Goal: Task Accomplishment & Management: Use online tool/utility

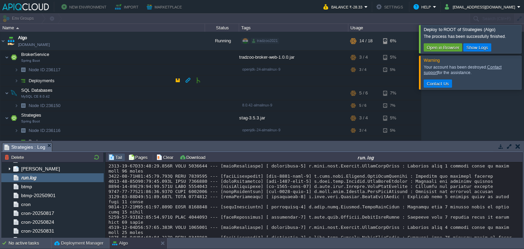
scroll to position [71, 0]
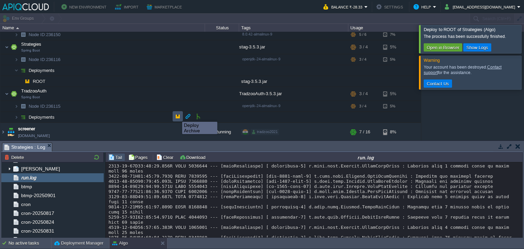
click at [177, 116] on button "button" at bounding box center [178, 116] width 6 height 6
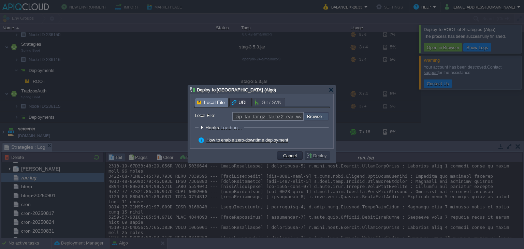
click at [318, 116] on input "file" at bounding box center [286, 116] width 86 height 8
type input "C:\fakepath\TradzooAuth-3.5.3.jar"
type input "TradzooAuth-3.5.3.jar"
click at [317, 157] on button "Deploy" at bounding box center [317, 156] width 23 height 6
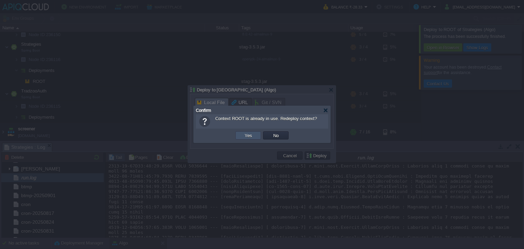
click at [252, 132] on button "Yes" at bounding box center [249, 135] width 12 height 6
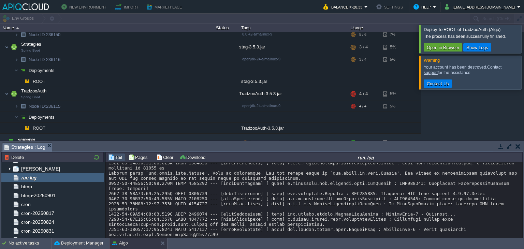
scroll to position [7336, 0]
click at [155, 106] on button "button" at bounding box center [154, 105] width 6 height 6
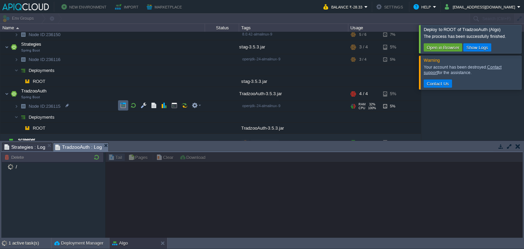
click at [118, 105] on td at bounding box center [123, 105] width 10 height 10
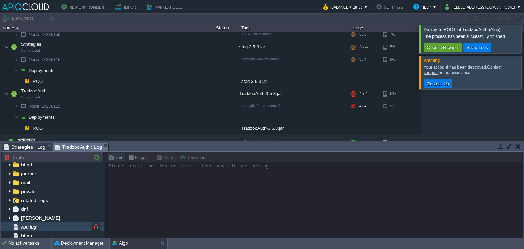
scroll to position [12, 0]
click at [47, 225] on div "run.log" at bounding box center [52, 226] width 102 height 9
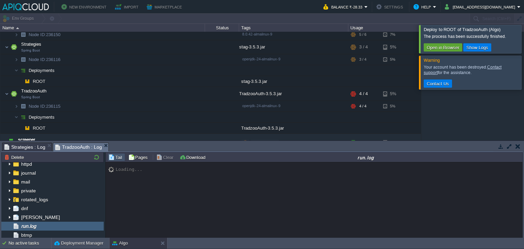
click at [524, 42] on div at bounding box center [533, 39] width 0 height 28
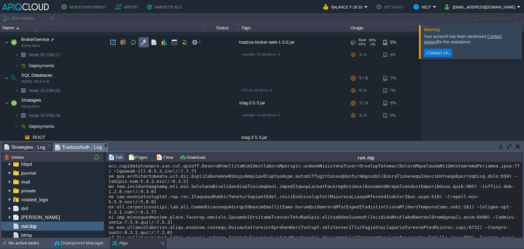
scroll to position [15, 0]
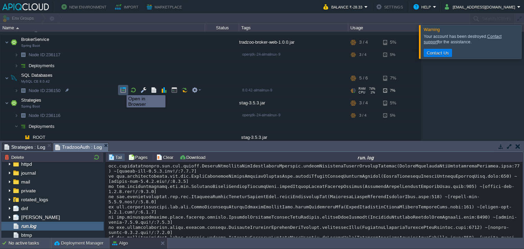
click at [122, 89] on button "button" at bounding box center [123, 90] width 6 height 6
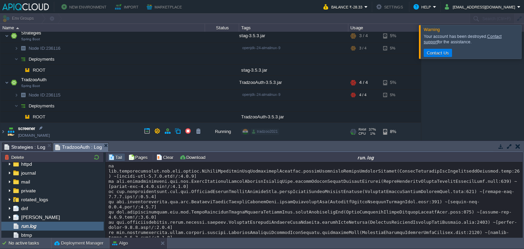
scroll to position [82, 0]
click at [194, 114] on td at bounding box center [198, 116] width 10 height 10
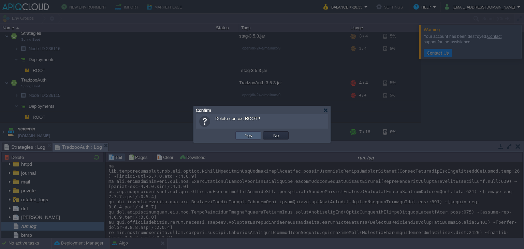
click at [258, 134] on td "Yes" at bounding box center [249, 135] width 26 height 8
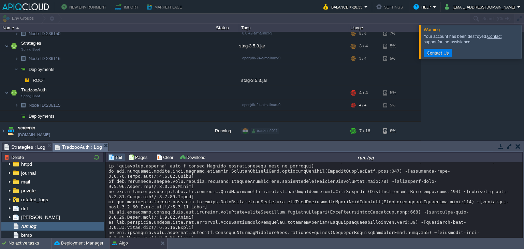
scroll to position [71, 0]
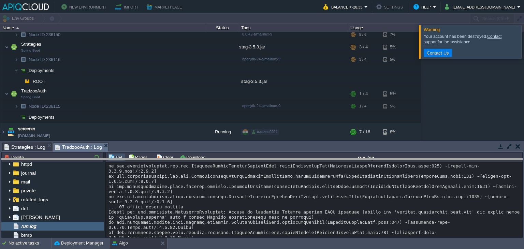
drag, startPoint x: 243, startPoint y: 148, endPoint x: 244, endPoint y: 177, distance: 28.4
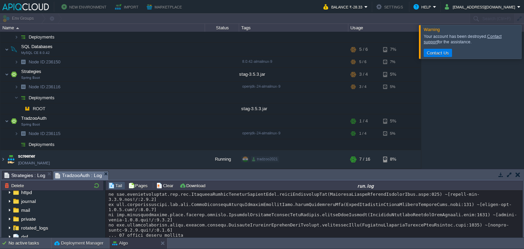
scroll to position [42, 0]
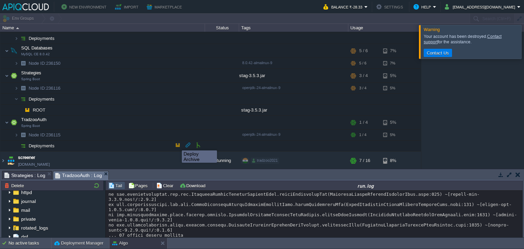
click at [177, 144] on button "button" at bounding box center [178, 145] width 6 height 6
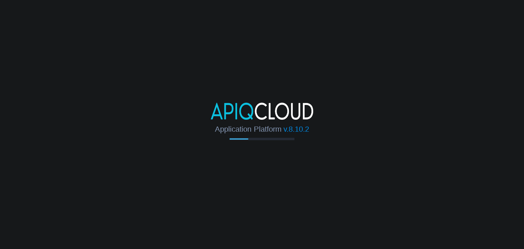
click at [218, 151] on body "Application Platform v.8.10.2" at bounding box center [262, 124] width 524 height 249
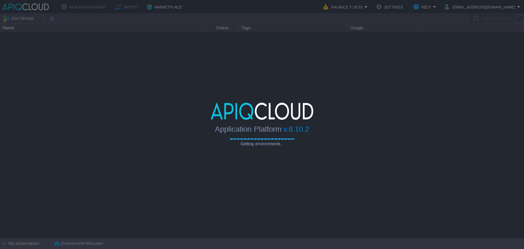
type input "Search (Ctrl+F)"
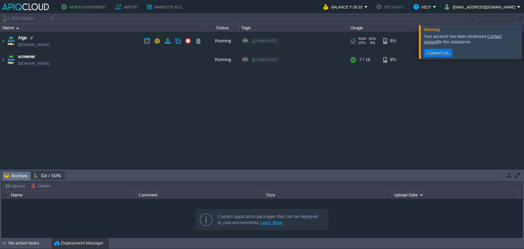
click at [136, 43] on td "Algo [DOMAIN_NAME]" at bounding box center [102, 41] width 205 height 19
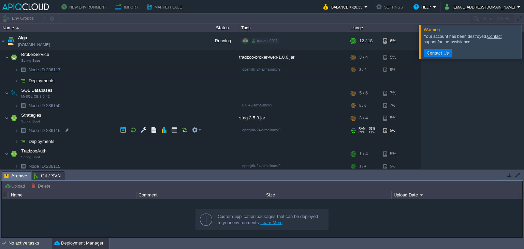
scroll to position [31, 0]
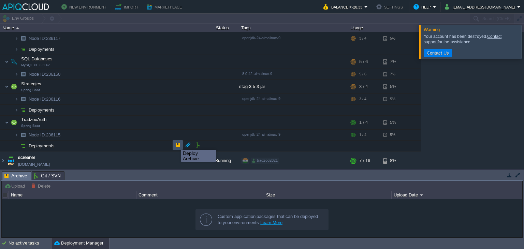
click at [176, 144] on button "button" at bounding box center [178, 145] width 6 height 6
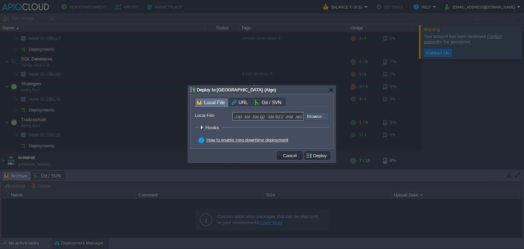
click at [320, 119] on input "file" at bounding box center [286, 116] width 86 height 8
type input "C:\fakepath\TradzooAuth-3.5.3.jar"
type input "TradzooAuth-3.5.3.jar"
click at [313, 155] on button "Deploy" at bounding box center [317, 156] width 23 height 6
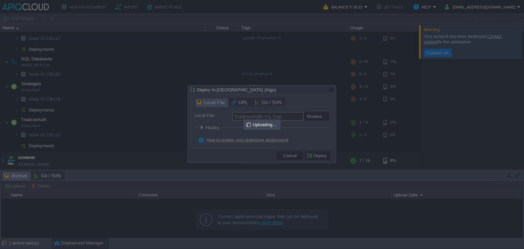
scroll to position [0, 0]
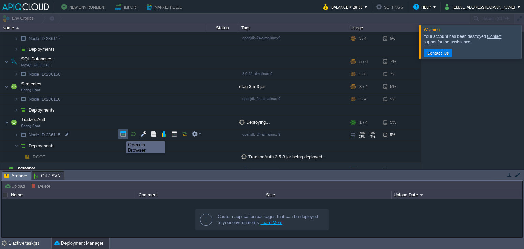
click at [121, 135] on button "button" at bounding box center [123, 134] width 6 height 6
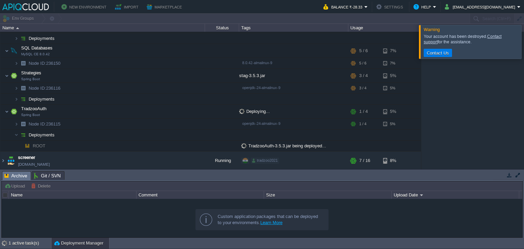
scroll to position [42, 0]
click at [524, 43] on div at bounding box center [533, 41] width 0 height 33
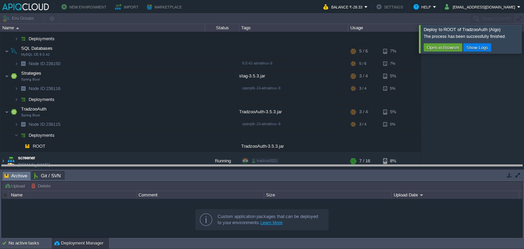
drag, startPoint x: 183, startPoint y: 178, endPoint x: 186, endPoint y: 161, distance: 17.1
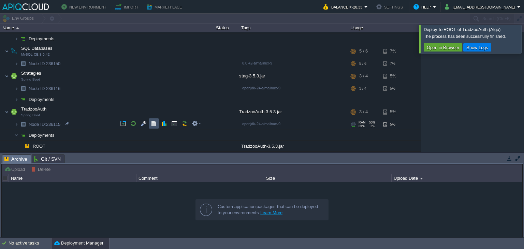
click at [154, 126] on button "button" at bounding box center [154, 124] width 6 height 6
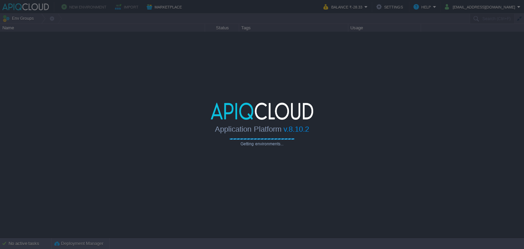
type input "Search (Ctrl+F)"
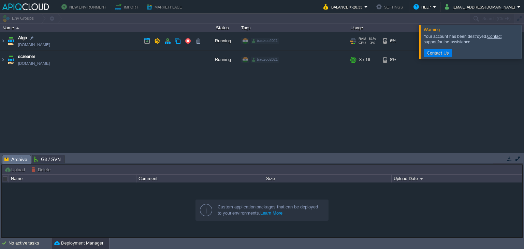
click at [95, 39] on td "Algo env-8797427.in1.apiqcloud.com" at bounding box center [102, 41] width 205 height 19
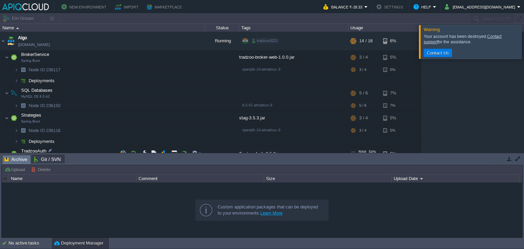
scroll to position [48, 0]
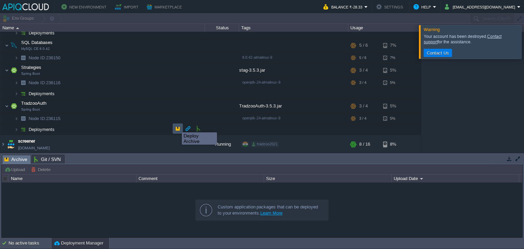
click at [177, 126] on button "button" at bounding box center [178, 129] width 6 height 6
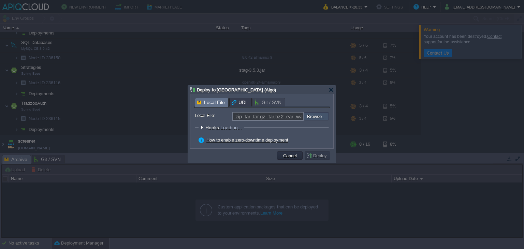
click at [322, 115] on input "file" at bounding box center [286, 116] width 86 height 8
type input "C:\fakepath\TradzooAuth-3.5.3.jar"
type input "TradzooAuth-3.5.3.jar"
click at [324, 156] on button "Deploy" at bounding box center [317, 156] width 23 height 6
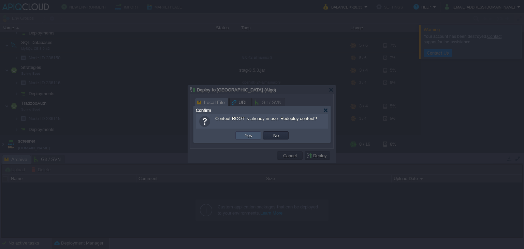
click at [251, 134] on button "Yes" at bounding box center [249, 135] width 12 height 6
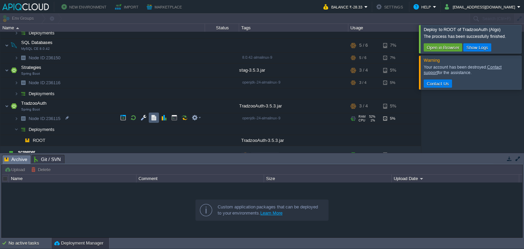
click at [158, 118] on td at bounding box center [154, 118] width 10 height 10
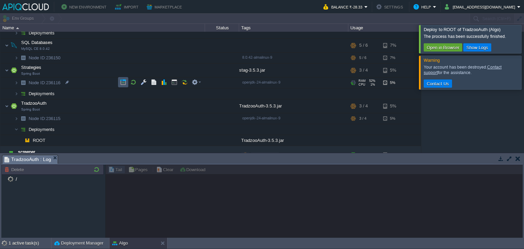
click at [120, 82] on button "button" at bounding box center [123, 82] width 6 height 6
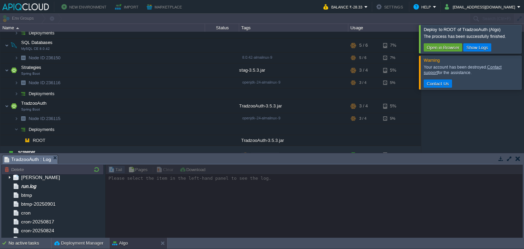
scroll to position [67, 0]
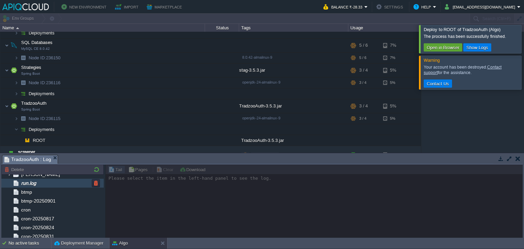
click at [35, 184] on span "run.log" at bounding box center [28, 183] width 17 height 6
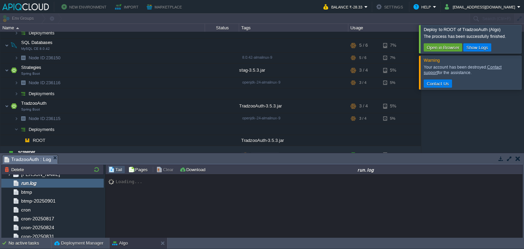
click at [524, 32] on div at bounding box center [533, 39] width 0 height 28
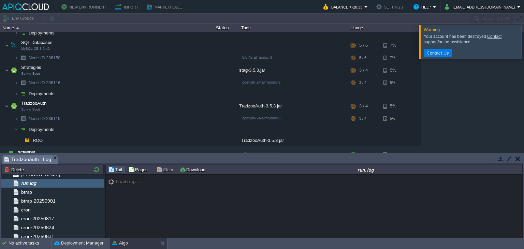
scroll to position [6377, 0]
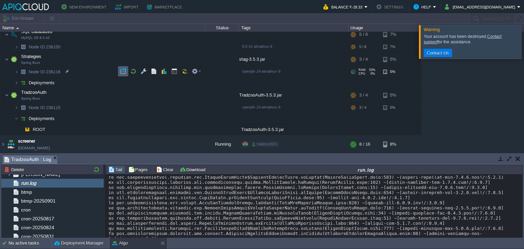
scroll to position [0, 0]
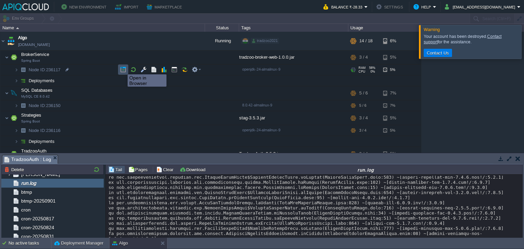
click at [123, 68] on button "button" at bounding box center [123, 70] width 6 height 6
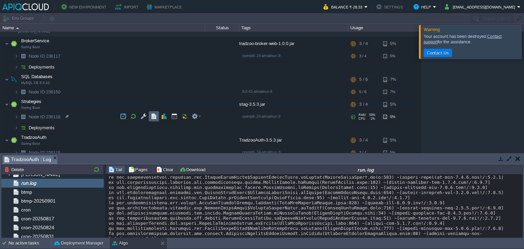
scroll to position [14, 0]
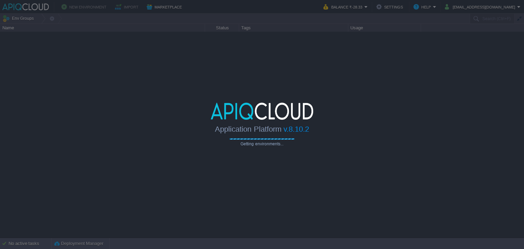
type input "Search (Ctrl+F)"
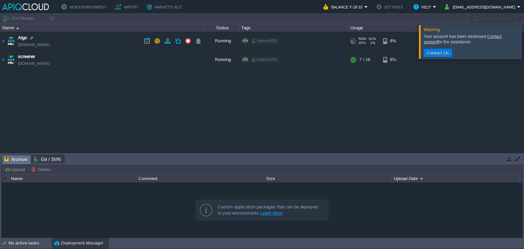
click at [104, 40] on td "Algo [DOMAIN_NAME]" at bounding box center [102, 41] width 205 height 19
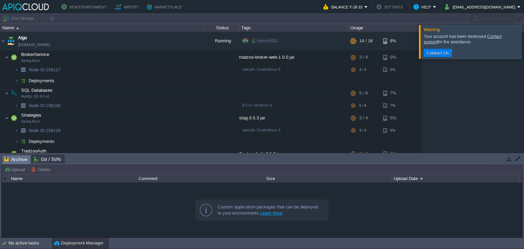
scroll to position [48, 0]
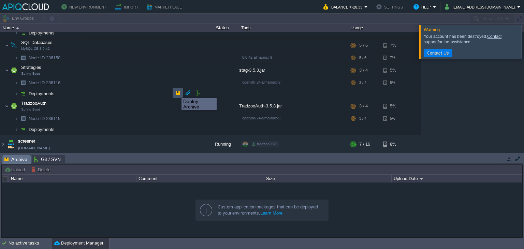
click at [177, 92] on button "button" at bounding box center [178, 93] width 6 height 6
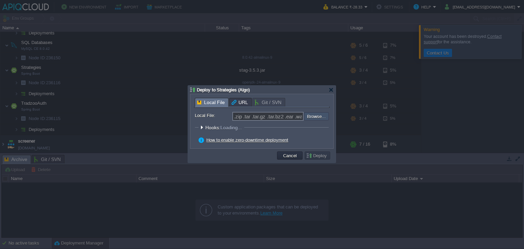
click at [314, 118] on input "file" at bounding box center [286, 116] width 86 height 8
type input "C:\fakepath\stag-3.5.3.jar"
type input "stag-3.5.3.jar"
click at [319, 157] on button "Deploy" at bounding box center [317, 156] width 23 height 6
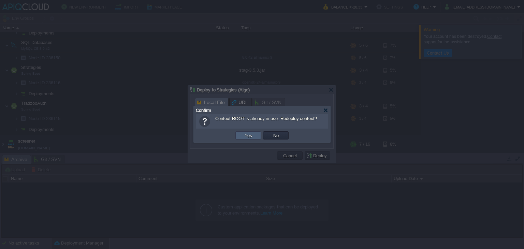
click at [258, 136] on td "Yes" at bounding box center [249, 135] width 26 height 8
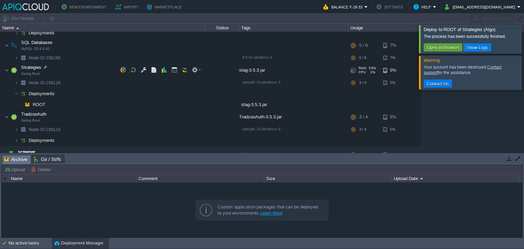
scroll to position [0, 0]
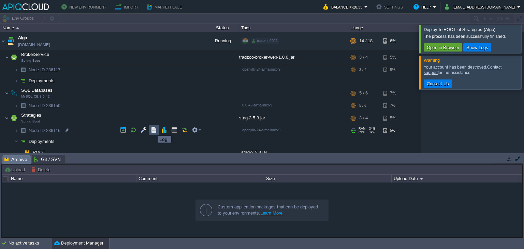
click at [153, 130] on button "button" at bounding box center [154, 130] width 6 height 6
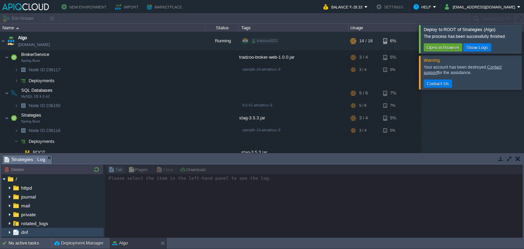
scroll to position [56, 0]
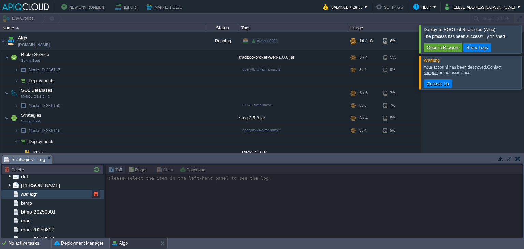
click at [41, 195] on div "run.log" at bounding box center [52, 194] width 102 height 9
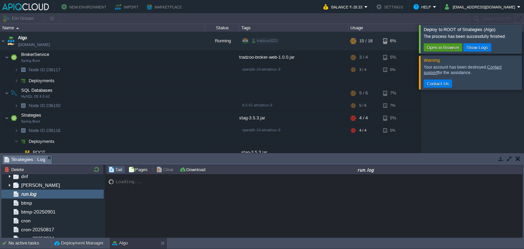
click at [451, 48] on button "Open in Browser" at bounding box center [443, 47] width 37 height 6
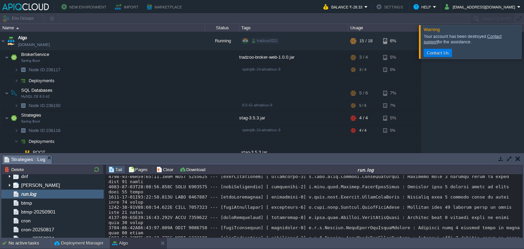
scroll to position [6486, 0]
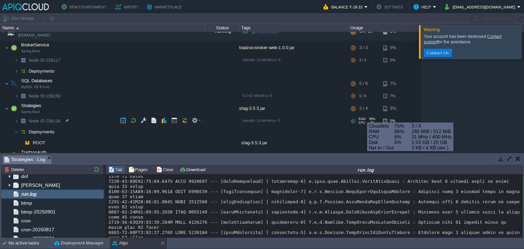
scroll to position [0, 0]
